Goal: Task Accomplishment & Management: Use online tool/utility

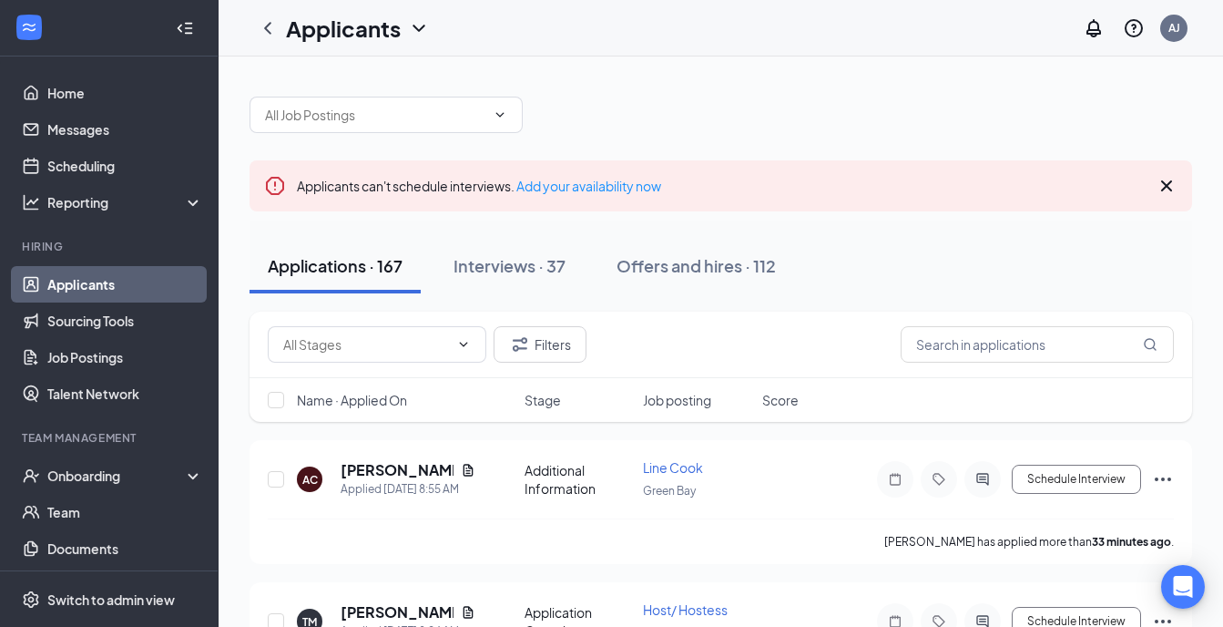
drag, startPoint x: 1179, startPoint y: 186, endPoint x: 1185, endPoint y: 175, distance: 12.7
click at [1185, 175] on div "Applicants can't schedule interviews. Add your availability now" at bounding box center [721, 185] width 943 height 51
click at [1165, 185] on icon "Cross" at bounding box center [1166, 185] width 11 height 11
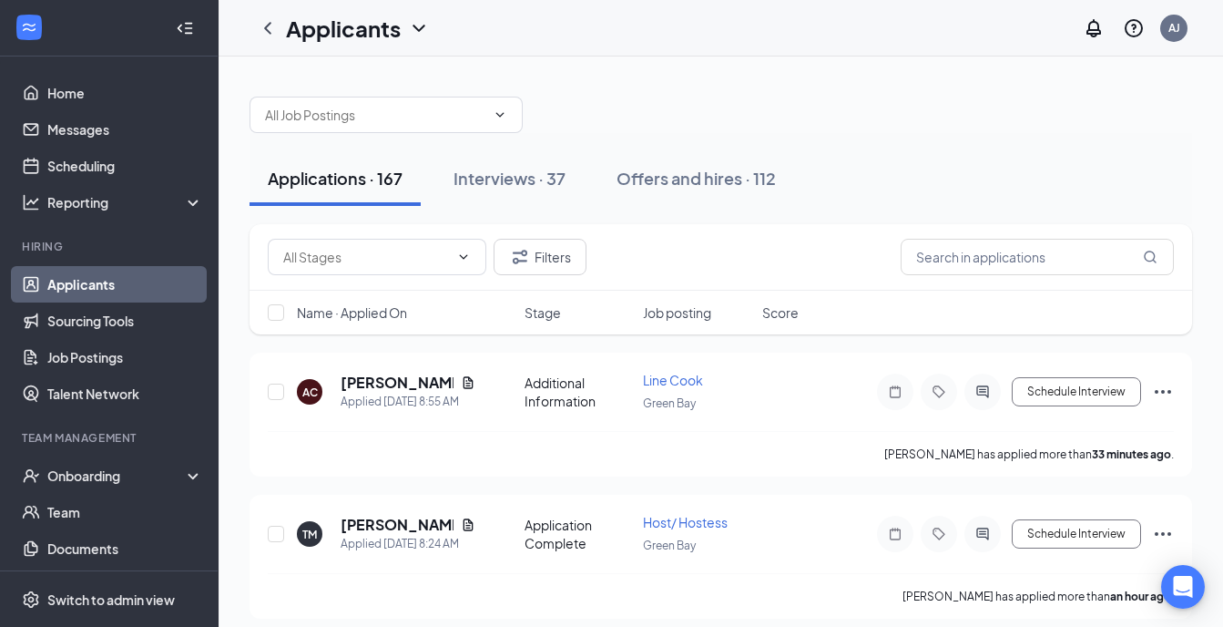
click at [1165, 185] on div "Applications · 167 Interviews · 37 Offers and hires · 112" at bounding box center [721, 178] width 943 height 55
click at [1060, 252] on input "text" at bounding box center [1037, 257] width 273 height 36
type input "[PERSON_NAME]"
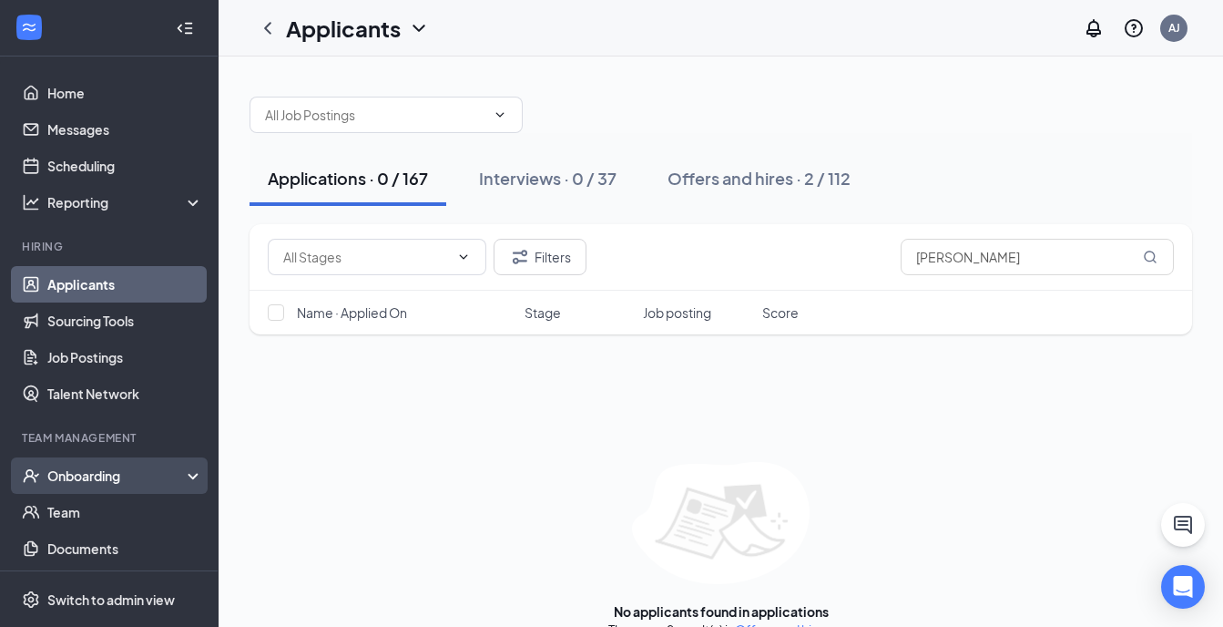
click at [154, 477] on div "Onboarding" at bounding box center [117, 475] width 140 height 18
click at [139, 514] on link "Overview" at bounding box center [125, 512] width 156 height 36
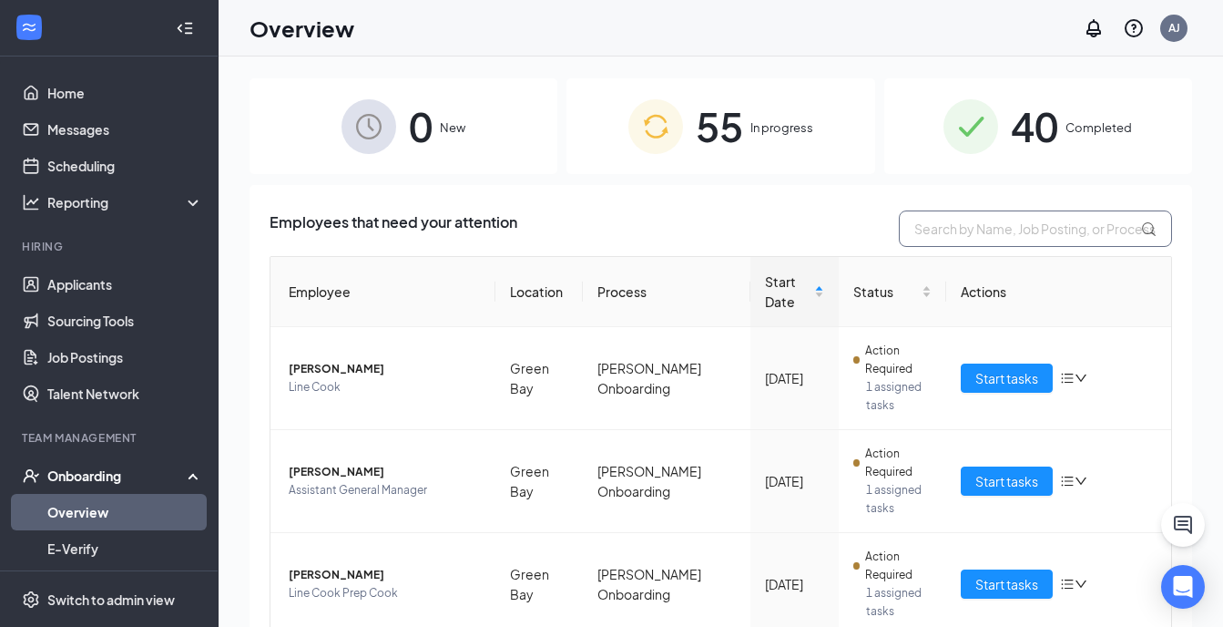
click at [952, 240] on input "text" at bounding box center [1035, 228] width 273 height 36
type input "[PERSON_NAME]"
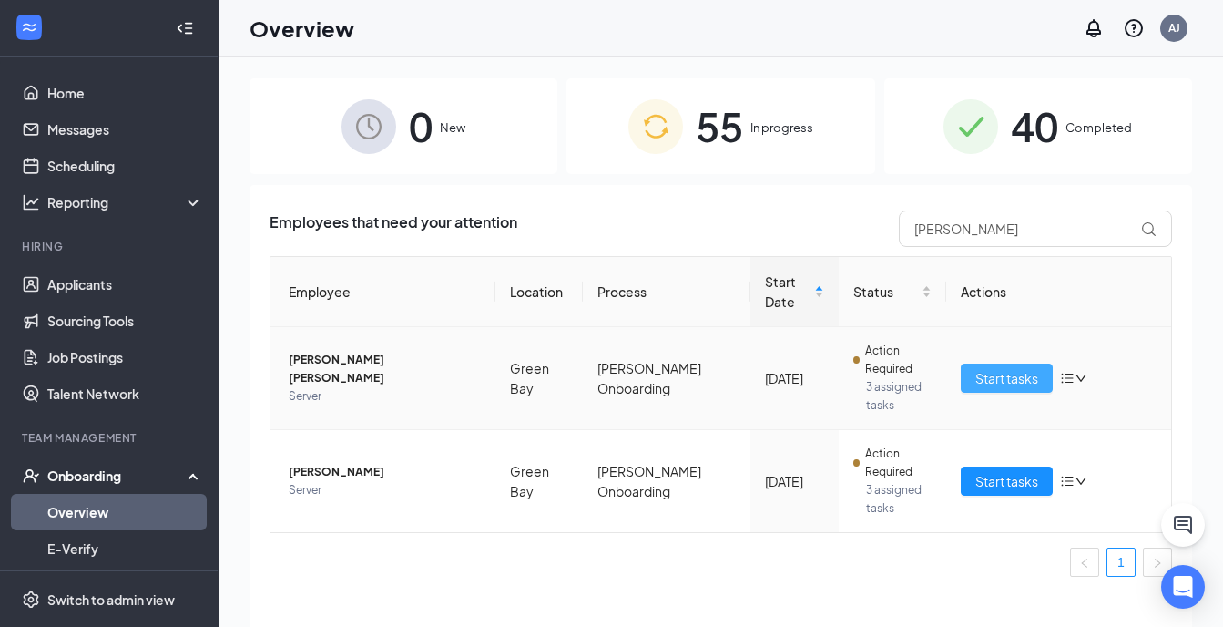
click at [1020, 381] on span "Start tasks" at bounding box center [1007, 378] width 63 height 20
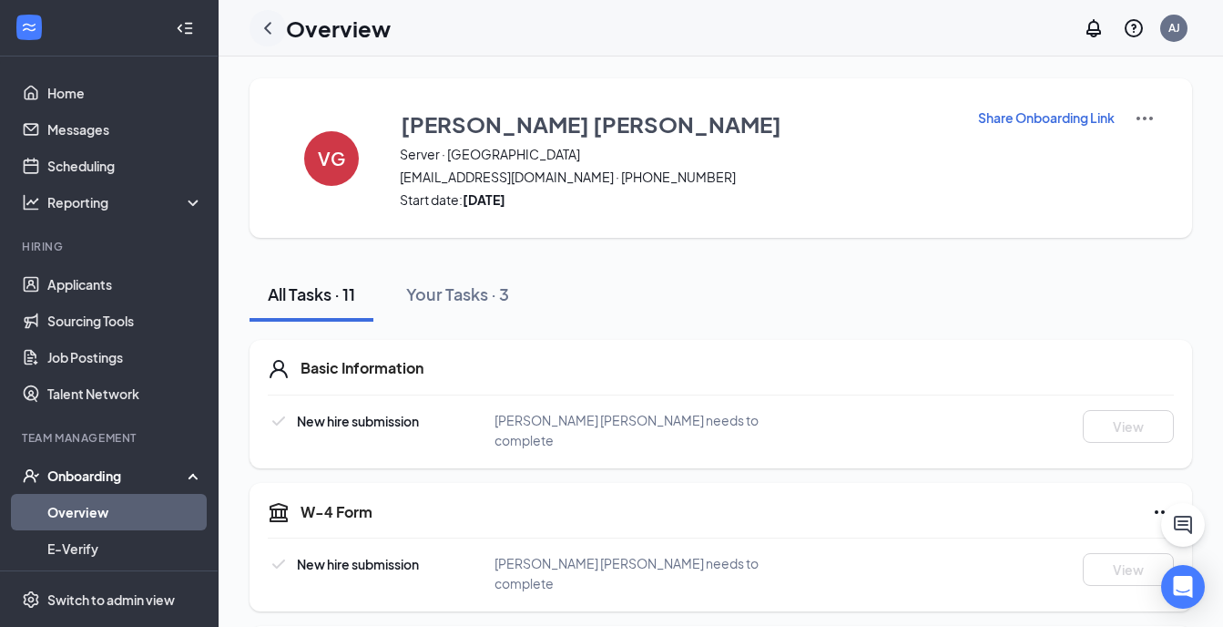
click at [267, 38] on icon "ChevronLeft" at bounding box center [268, 28] width 22 height 22
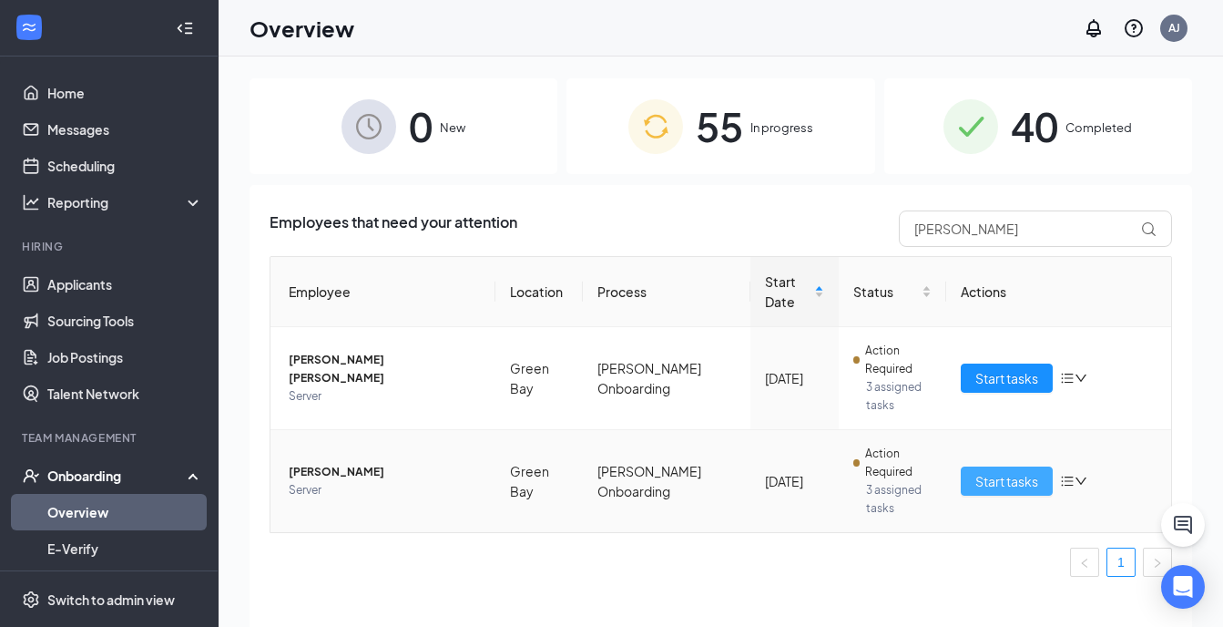
click at [996, 483] on span "Start tasks" at bounding box center [1007, 481] width 63 height 20
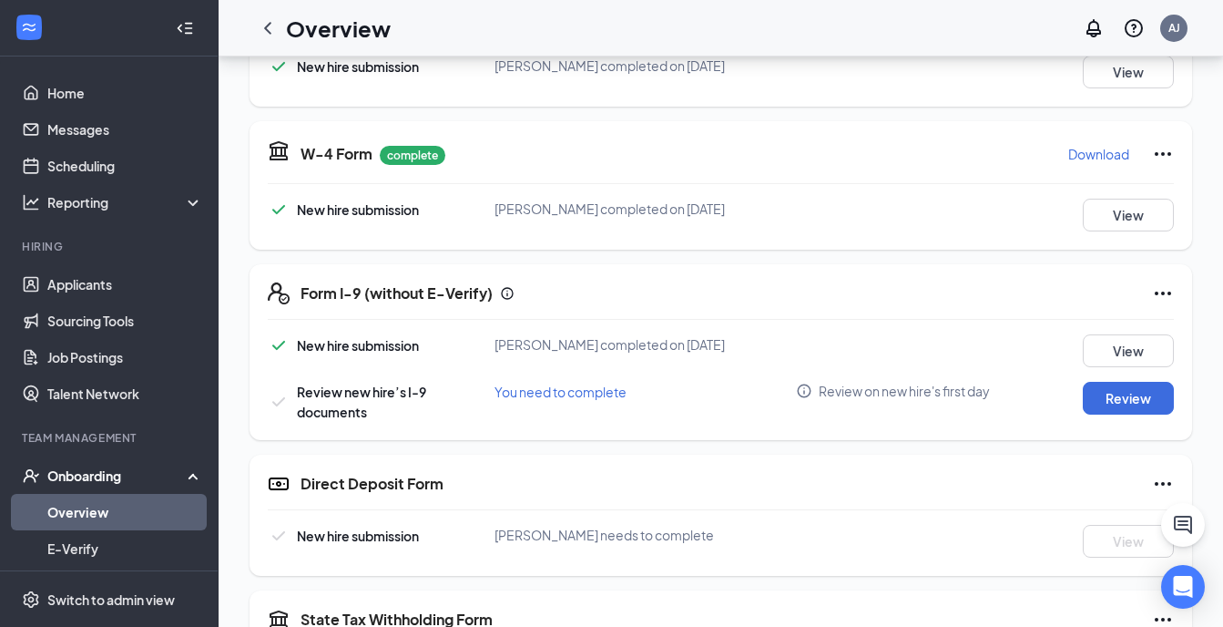
scroll to position [314, 0]
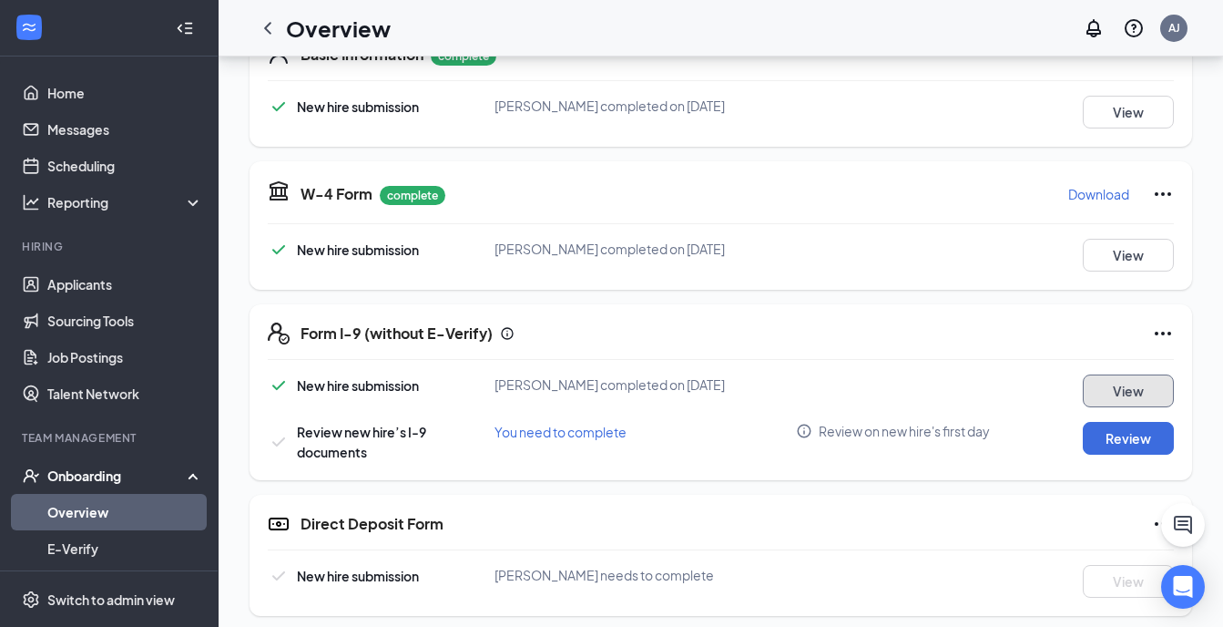
click at [1104, 394] on button "View" at bounding box center [1128, 390] width 91 height 33
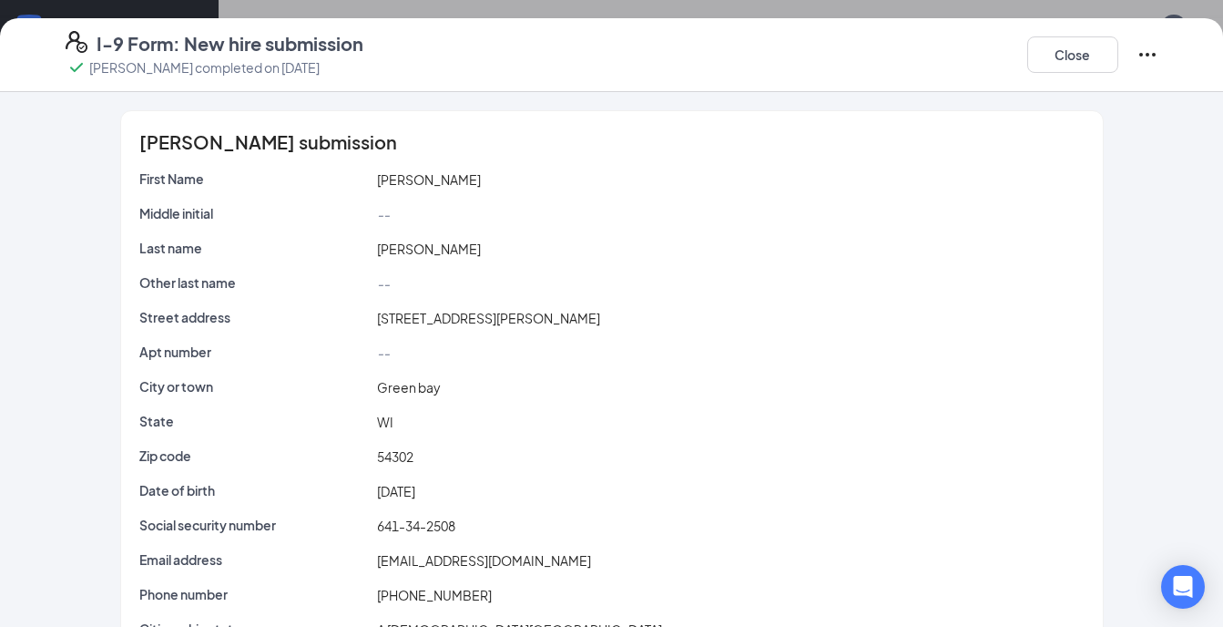
scroll to position [61, 0]
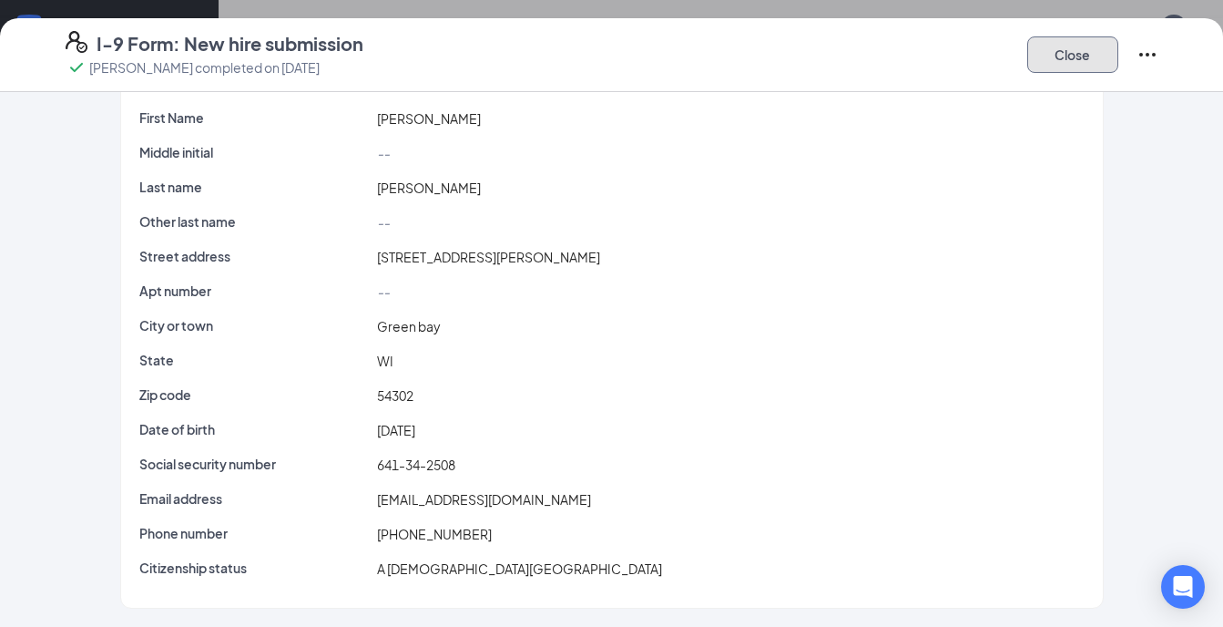
click at [1105, 49] on button "Close" at bounding box center [1073, 54] width 91 height 36
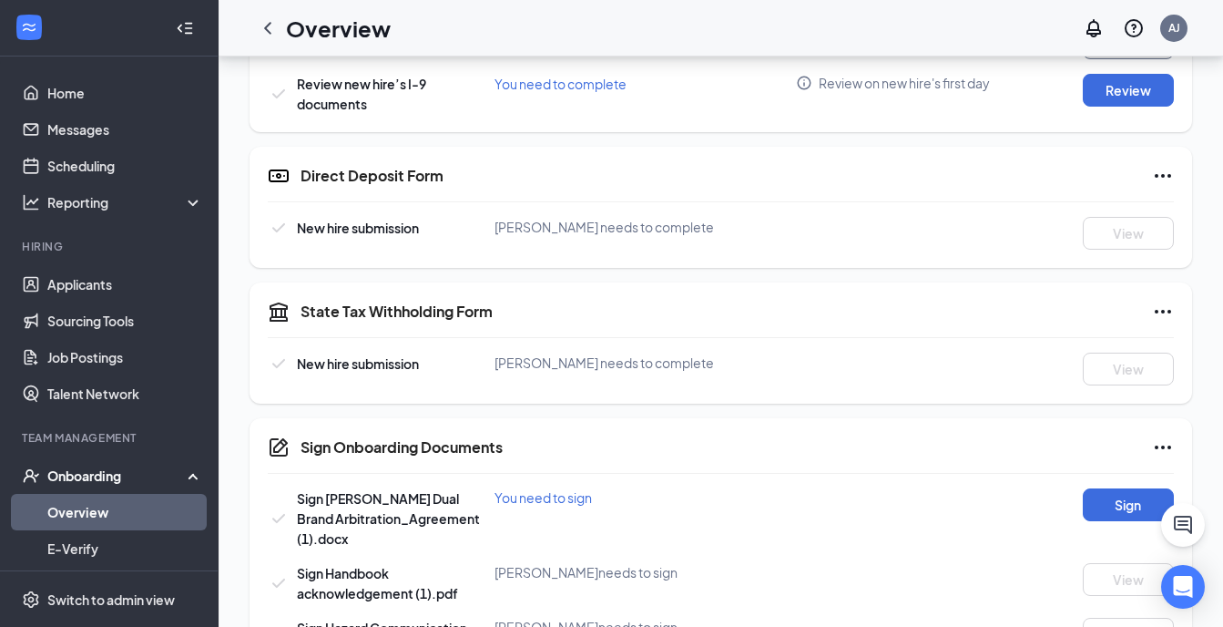
scroll to position [661, 0]
click at [1161, 171] on icon "Ellipses" at bounding box center [1163, 177] width 22 height 22
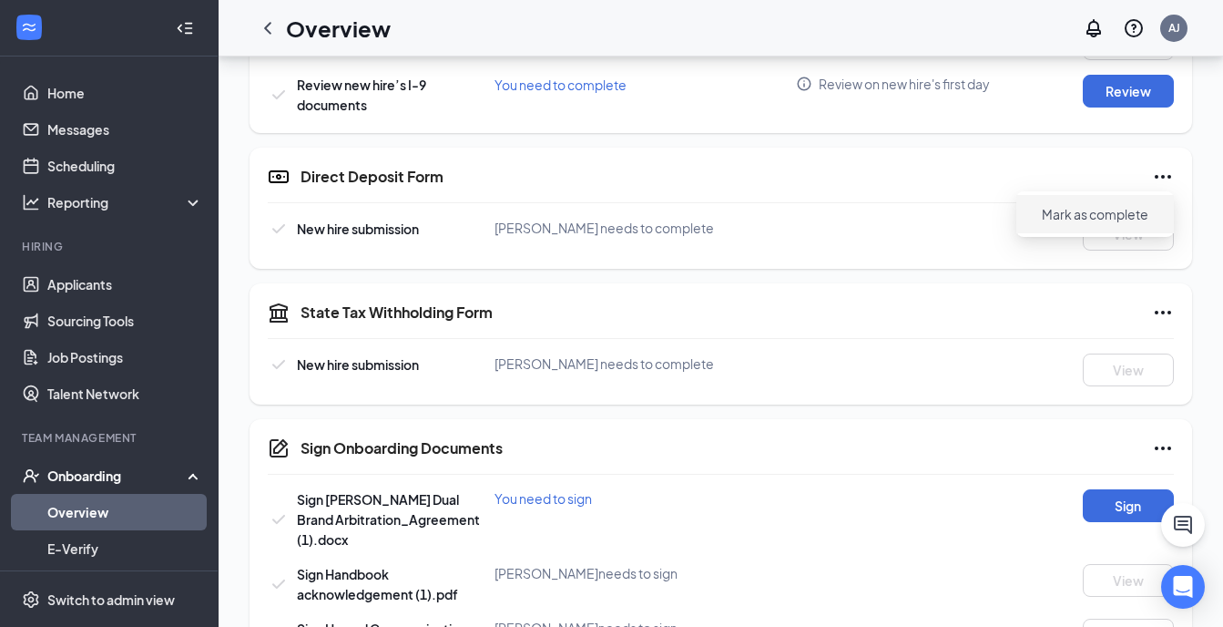
click at [1121, 210] on span "Mark as complete" at bounding box center [1095, 214] width 107 height 18
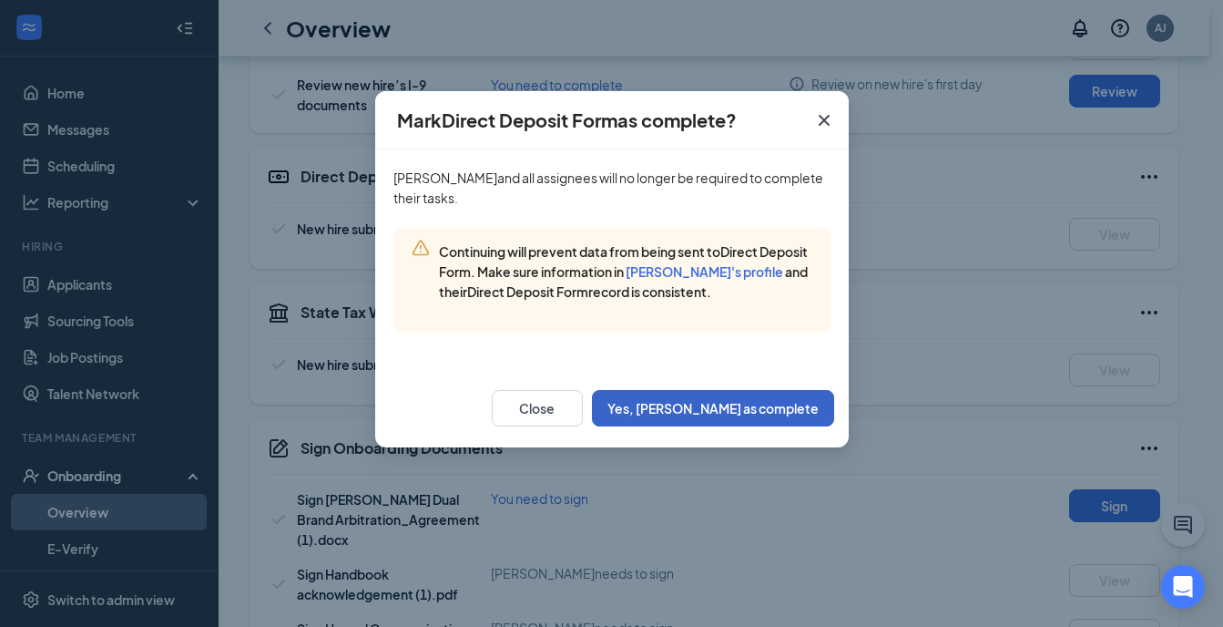
click at [742, 409] on button "Yes, [PERSON_NAME] as complete" at bounding box center [713, 408] width 242 height 36
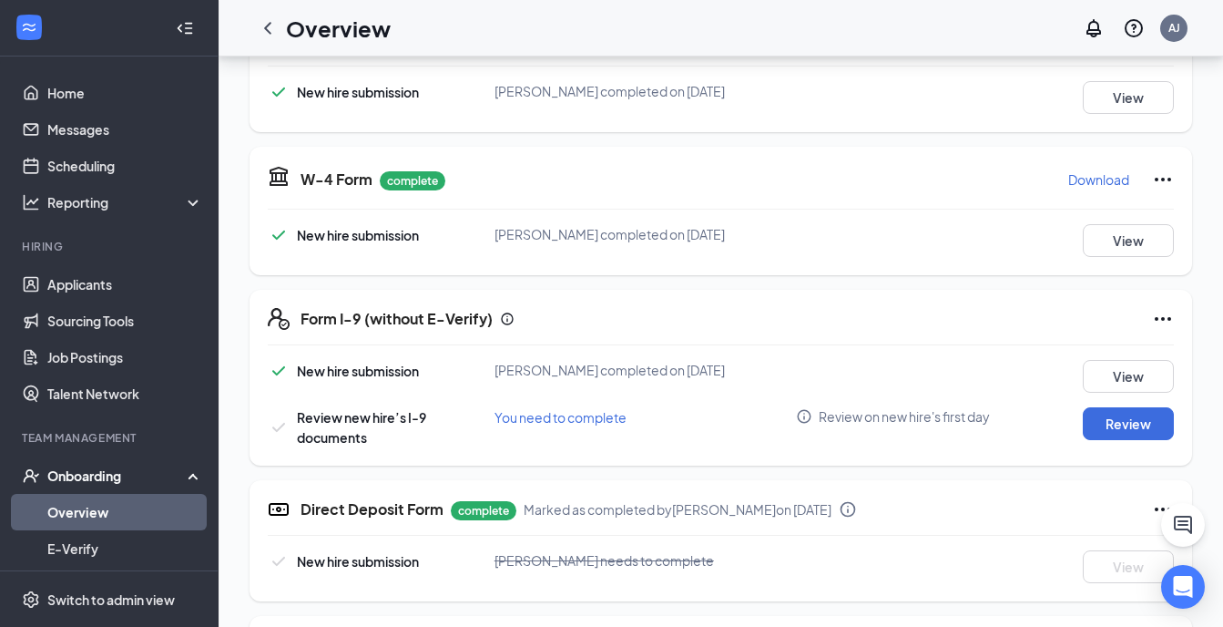
scroll to position [335, 0]
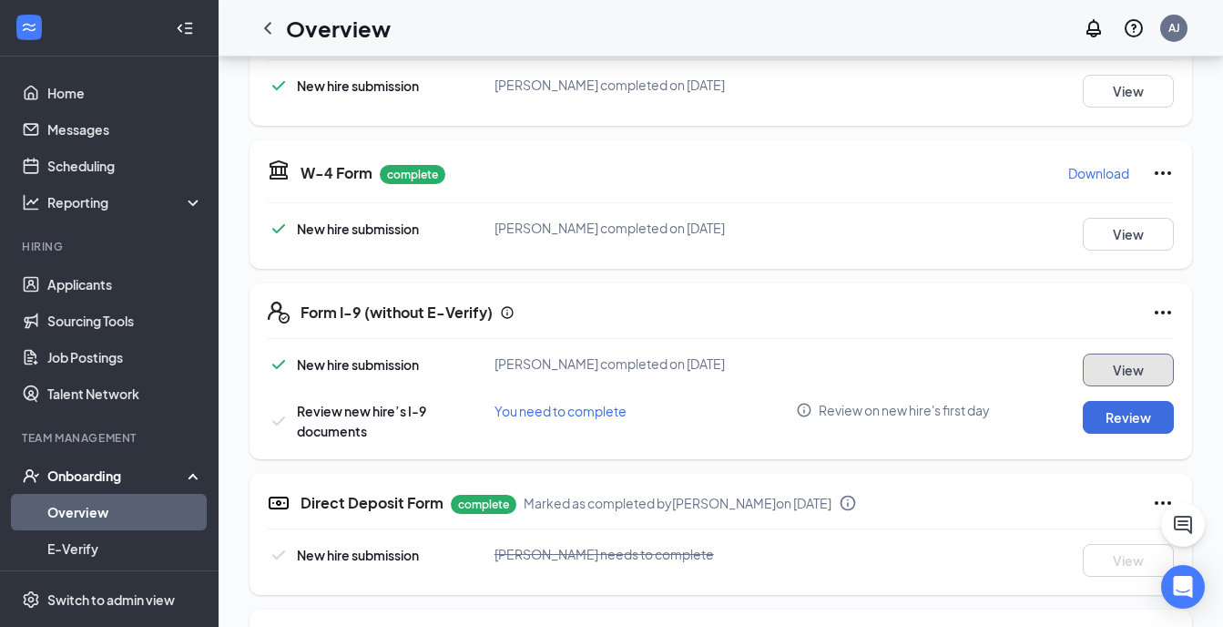
click at [1104, 370] on button "View" at bounding box center [1128, 369] width 91 height 33
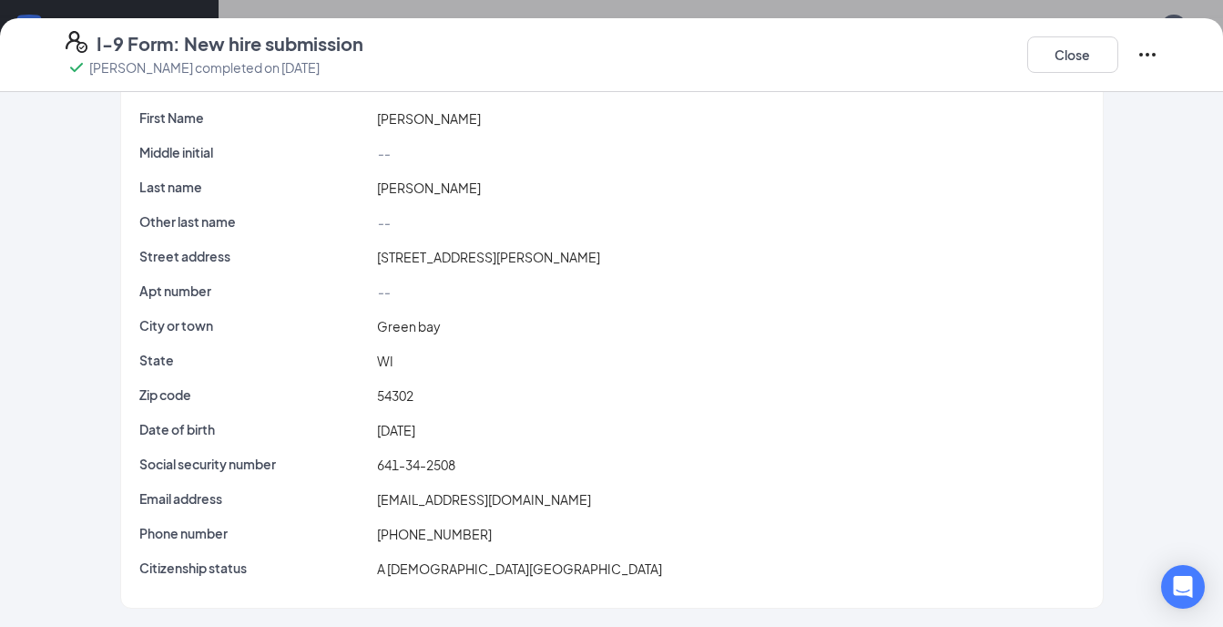
scroll to position [789, 0]
